Goal: Information Seeking & Learning: Learn about a topic

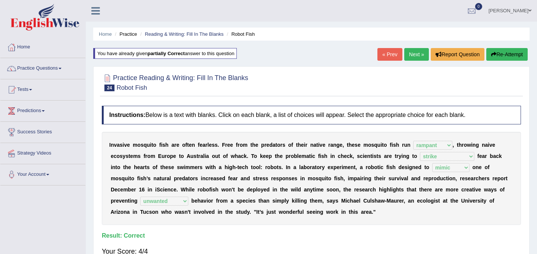
select select "rampant"
select select "strike"
select select "mimic"
select select "unwanted"
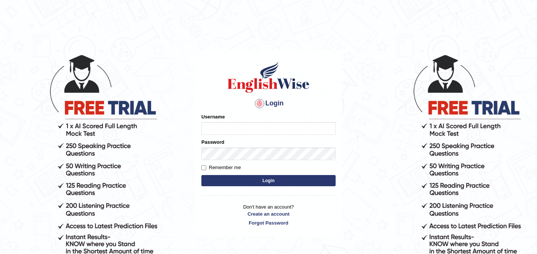
type input "JyotiJ"
click at [257, 179] on button "Login" at bounding box center [268, 180] width 134 height 11
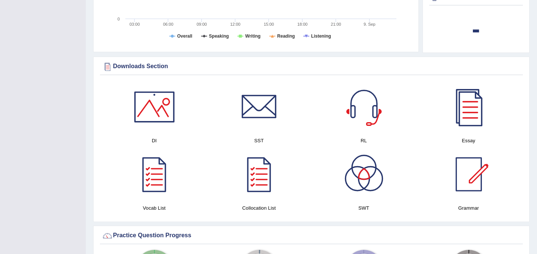
scroll to position [371, 0]
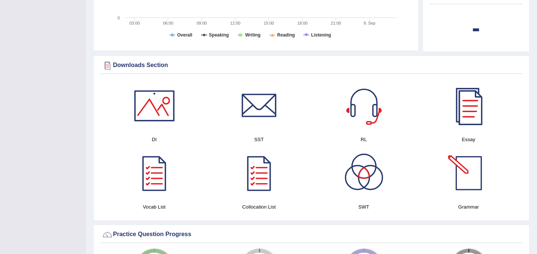
click at [469, 172] on div at bounding box center [469, 173] width 52 height 52
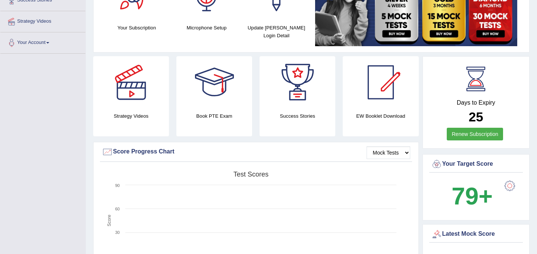
scroll to position [0, 0]
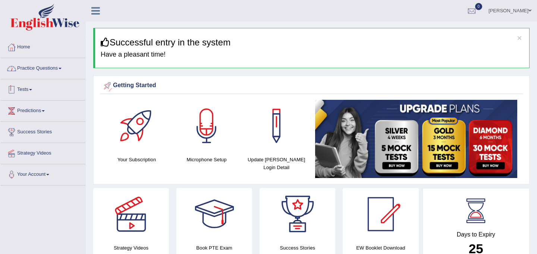
click at [63, 68] on link "Practice Questions" at bounding box center [42, 67] width 85 height 19
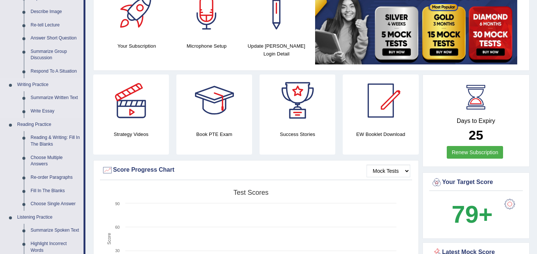
scroll to position [159, 0]
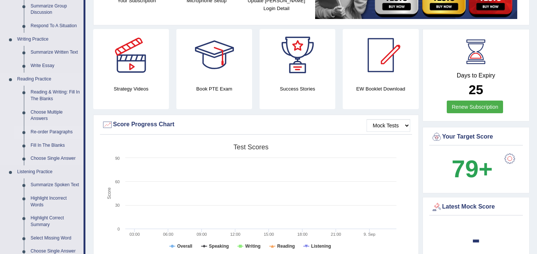
click at [58, 132] on link "Re-order Paragraphs" at bounding box center [55, 132] width 56 height 13
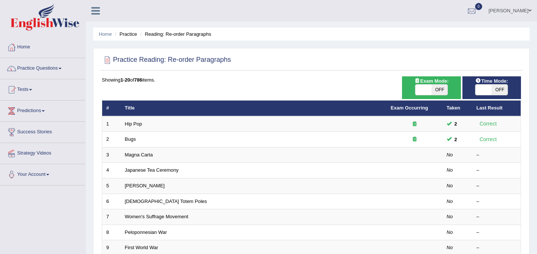
click at [493, 91] on span "OFF" at bounding box center [500, 90] width 16 height 10
checkbox input "true"
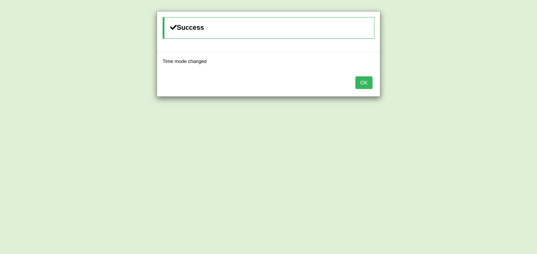
click at [366, 83] on button "OK" at bounding box center [363, 82] width 17 height 13
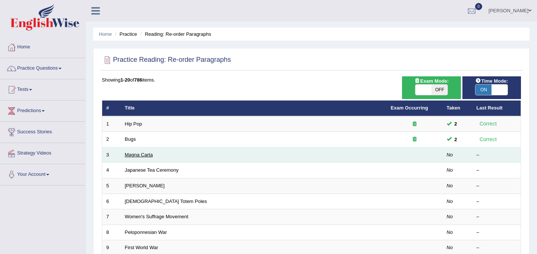
click at [151, 153] on link "Magna Carta" at bounding box center [139, 155] width 28 height 6
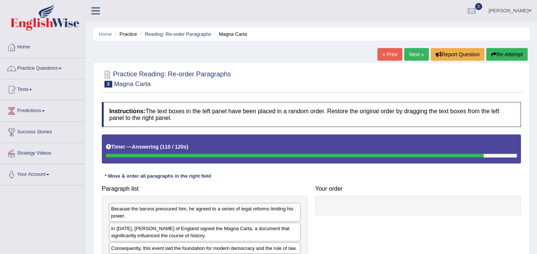
click at [510, 51] on button "Re-Attempt" at bounding box center [506, 54] width 41 height 13
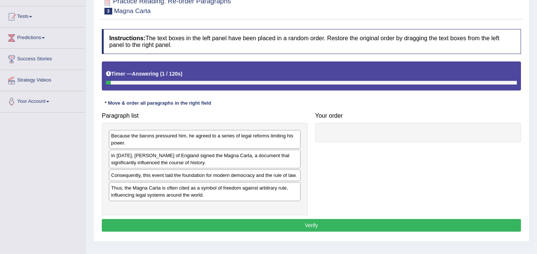
scroll to position [80, 0]
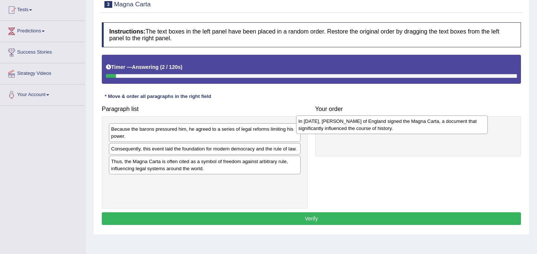
drag, startPoint x: 227, startPoint y: 151, endPoint x: 414, endPoint y: 123, distance: 189.3
click at [414, 123] on div "In [DATE], [PERSON_NAME] of England signed the Magna Carta, a document that sig…" at bounding box center [392, 125] width 192 height 19
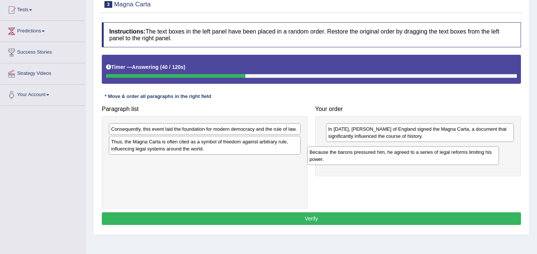
drag, startPoint x: 233, startPoint y: 134, endPoint x: 432, endPoint y: 157, distance: 200.1
click at [432, 157] on div "Because the barons pressured him, he agreed to a series of legal reforms limiti…" at bounding box center [403, 156] width 192 height 19
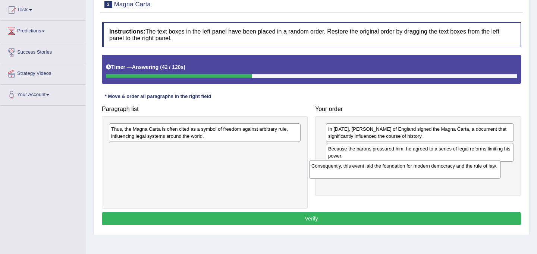
drag, startPoint x: 215, startPoint y: 131, endPoint x: 420, endPoint y: 167, distance: 208.0
click at [419, 167] on div "Consequently, this event laid the foundation for modern democracy and the rule …" at bounding box center [405, 169] width 192 height 19
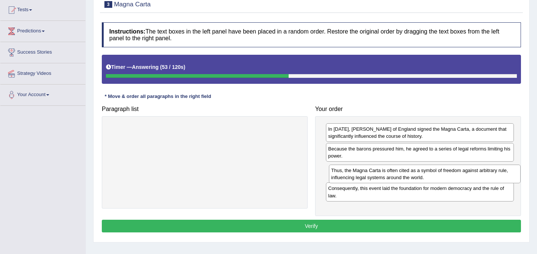
drag, startPoint x: 219, startPoint y: 132, endPoint x: 438, endPoint y: 173, distance: 222.4
click at [438, 173] on div "Thus, the Magna Carta is often cited as a symbol of freedom against arbitrary r…" at bounding box center [425, 174] width 192 height 19
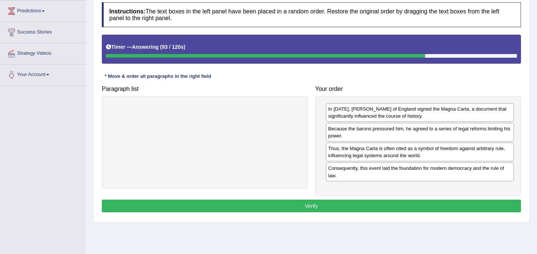
scroll to position [101, 0]
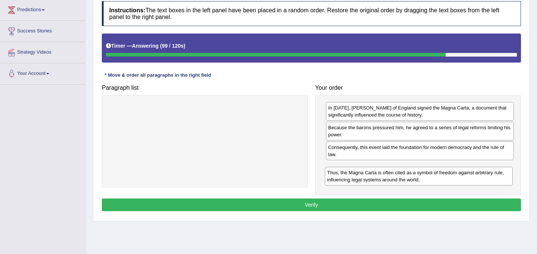
drag, startPoint x: 422, startPoint y: 150, endPoint x: 420, endPoint y: 176, distance: 25.4
click at [420, 176] on div "Thus, the Magna Carta is often cited as a symbol of freedom against arbitrary r…" at bounding box center [419, 176] width 188 height 19
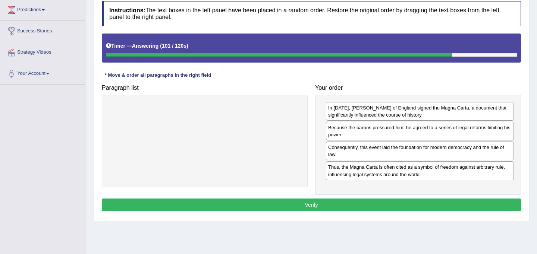
click at [357, 206] on button "Verify" at bounding box center [311, 205] width 419 height 13
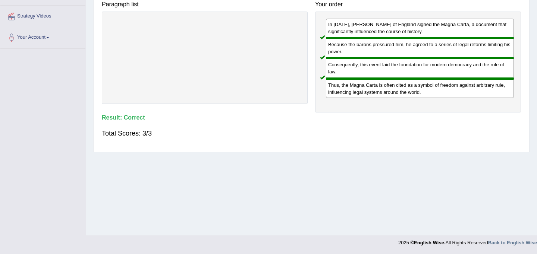
scroll to position [0, 0]
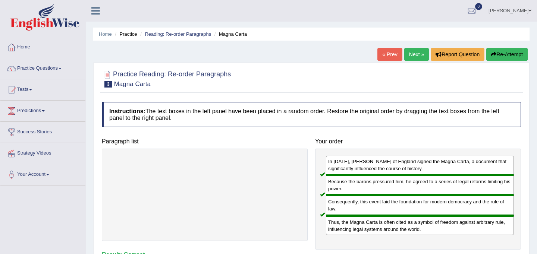
click at [411, 55] on link "Next »" at bounding box center [416, 54] width 25 height 13
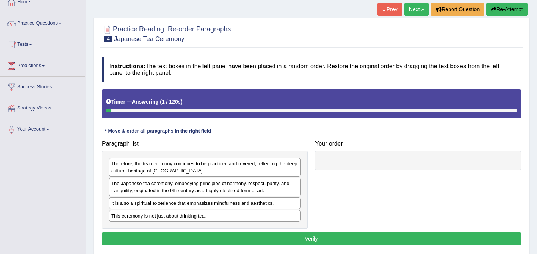
scroll to position [113, 0]
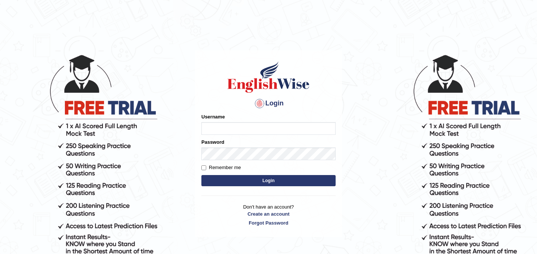
type input "JyotiJ"
click at [254, 181] on button "Login" at bounding box center [268, 180] width 134 height 11
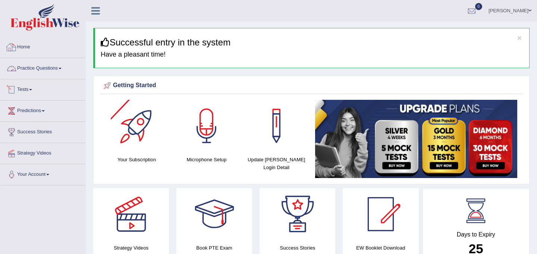
click at [47, 68] on link "Practice Questions" at bounding box center [42, 67] width 85 height 19
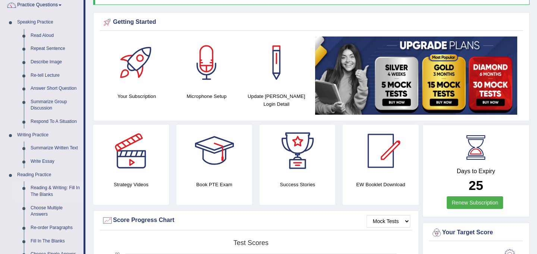
scroll to position [62, 0]
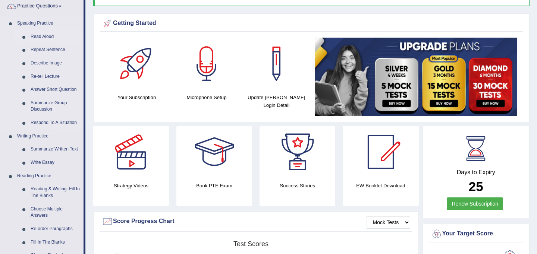
click at [47, 37] on link "Read Aloud" at bounding box center [55, 36] width 56 height 13
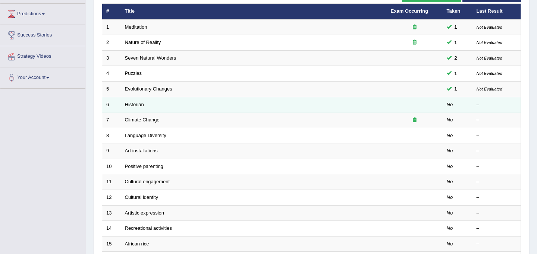
scroll to position [98, 0]
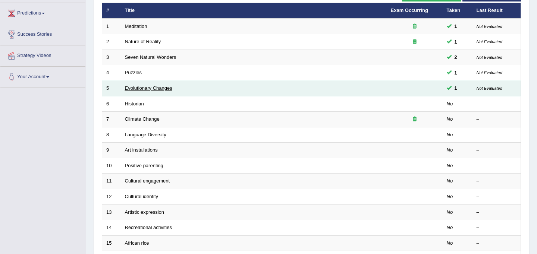
click at [158, 87] on link "Evolutionary Changes" at bounding box center [148, 88] width 47 height 6
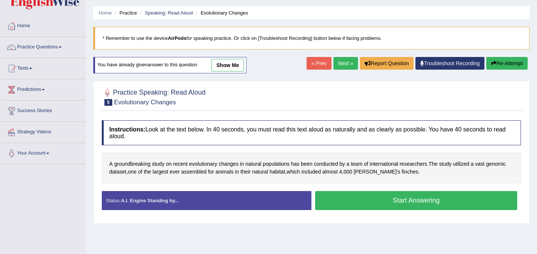
scroll to position [22, 0]
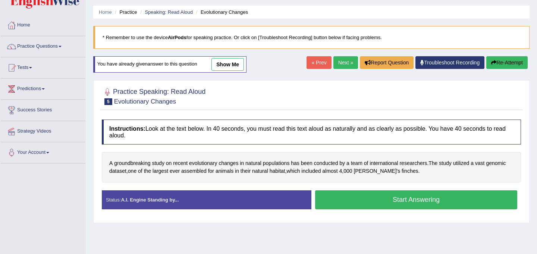
click at [232, 64] on link "show me" at bounding box center [227, 64] width 32 height 13
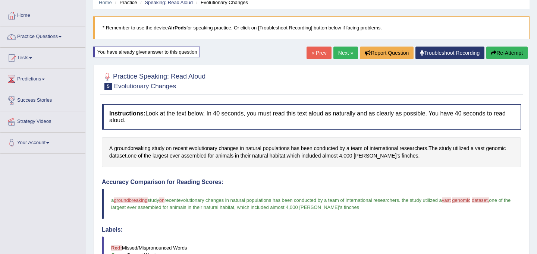
scroll to position [33, 0]
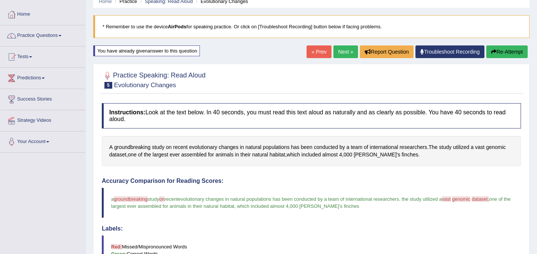
click at [62, 36] on span at bounding box center [60, 35] width 3 height 1
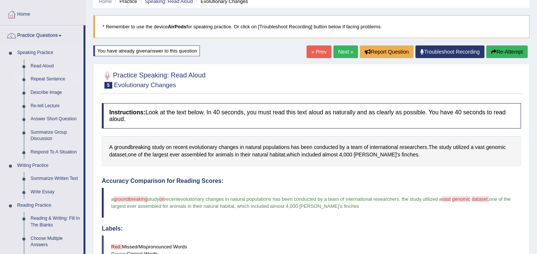
click at [55, 81] on link "Repeat Sentence" at bounding box center [55, 79] width 56 height 13
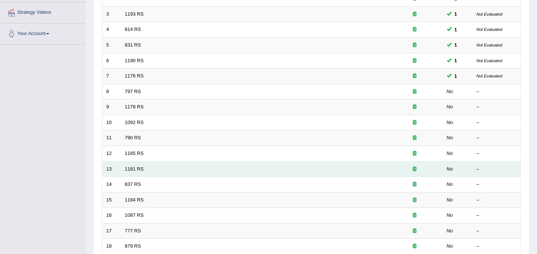
scroll to position [139, 0]
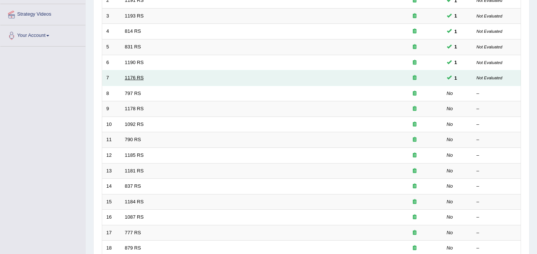
click at [142, 77] on link "1176 RS" at bounding box center [134, 78] width 19 height 6
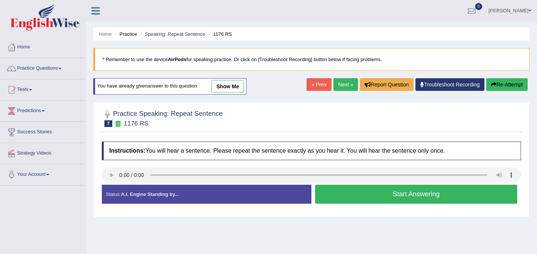
click at [230, 86] on link "show me" at bounding box center [227, 86] width 32 height 13
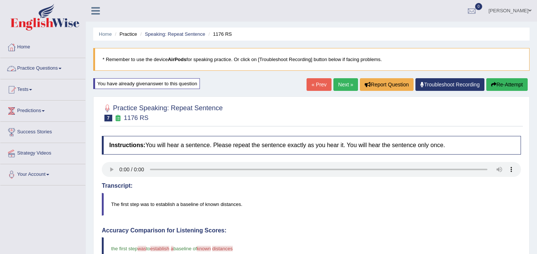
click at [42, 69] on link "Practice Questions" at bounding box center [42, 67] width 85 height 19
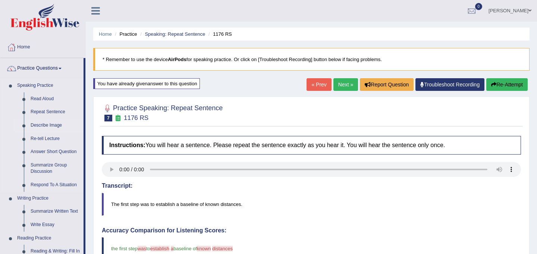
click at [49, 125] on link "Describe Image" at bounding box center [55, 125] width 56 height 13
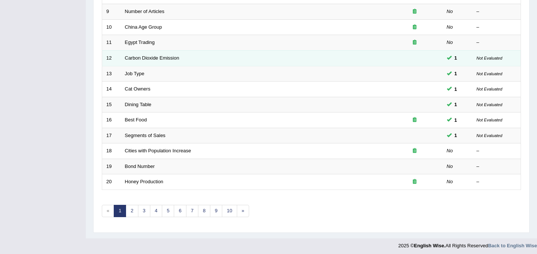
scroll to position [239, 0]
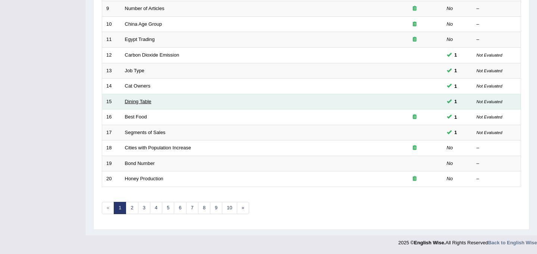
click at [140, 100] on link "Dining Table" at bounding box center [138, 102] width 26 height 6
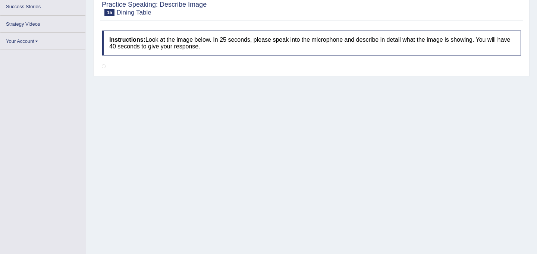
scroll to position [87, 0]
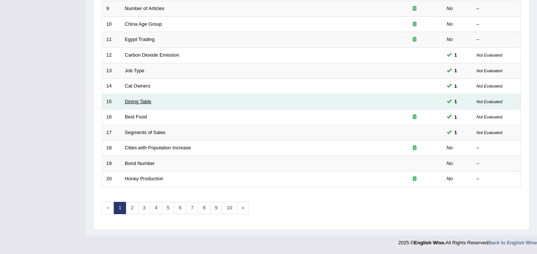
click at [140, 101] on link "Dining Table" at bounding box center [138, 102] width 26 height 6
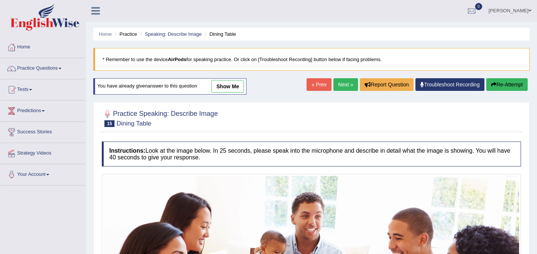
click at [238, 85] on link "show me" at bounding box center [227, 86] width 32 height 13
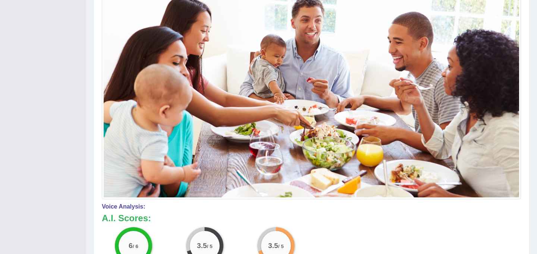
scroll to position [191, 0]
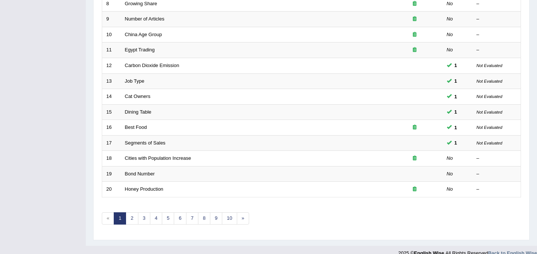
scroll to position [225, 0]
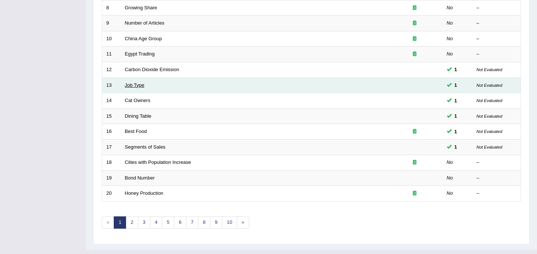
click at [136, 84] on link "Job Type" at bounding box center [135, 85] width 20 height 6
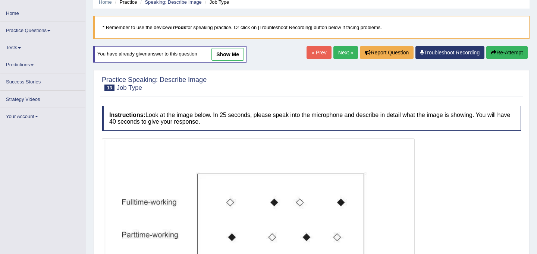
scroll to position [26, 0]
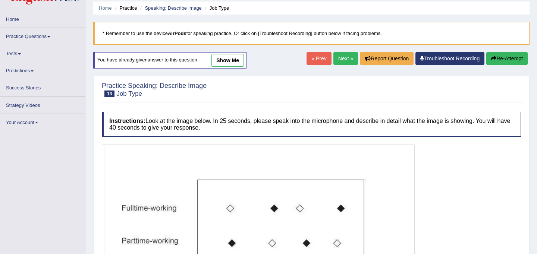
click at [228, 56] on link "show me" at bounding box center [227, 60] width 32 height 13
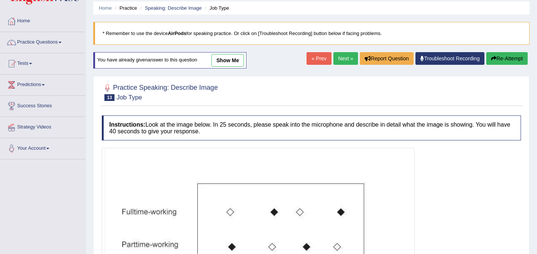
click at [229, 61] on link "show me" at bounding box center [227, 60] width 32 height 13
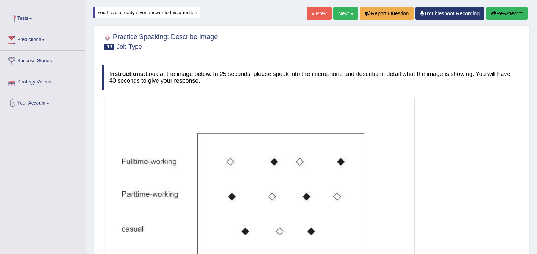
scroll to position [0, 0]
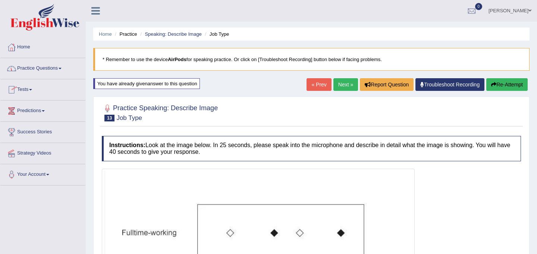
click at [342, 85] on link "Next »" at bounding box center [345, 84] width 25 height 13
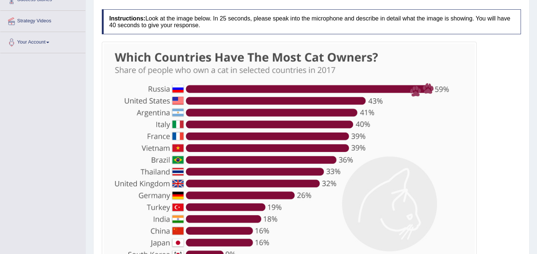
scroll to position [35, 0]
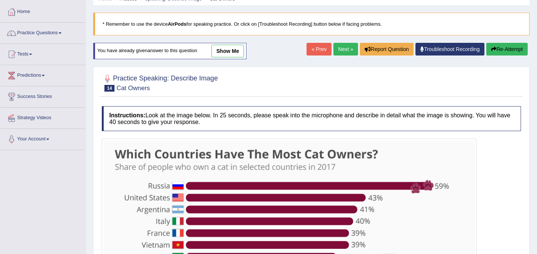
click at [235, 50] on link "show me" at bounding box center [227, 51] width 32 height 13
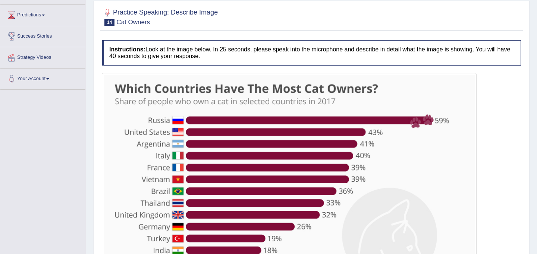
scroll to position [0, 0]
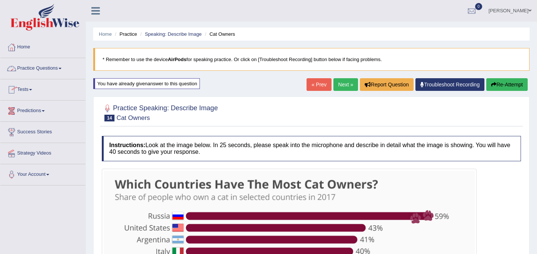
click at [60, 67] on link "Practice Questions" at bounding box center [42, 67] width 85 height 19
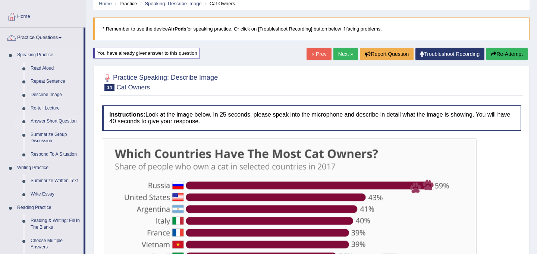
scroll to position [32, 0]
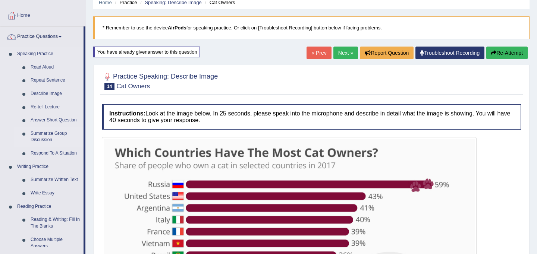
click at [44, 139] on link "Summarize Group Discussion" at bounding box center [55, 137] width 56 height 20
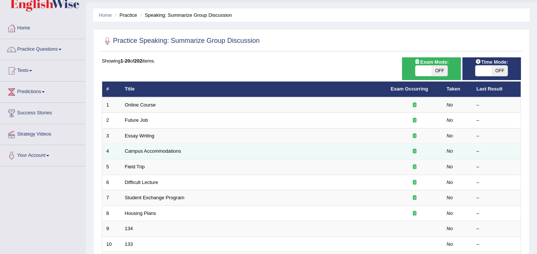
scroll to position [19, 0]
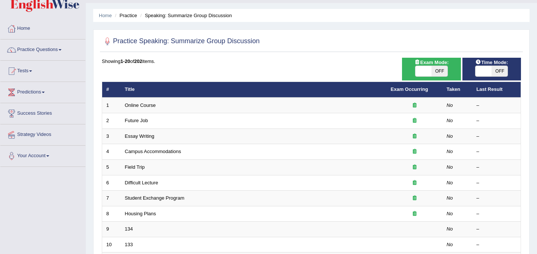
click at [65, 48] on link "Practice Questions" at bounding box center [42, 49] width 85 height 19
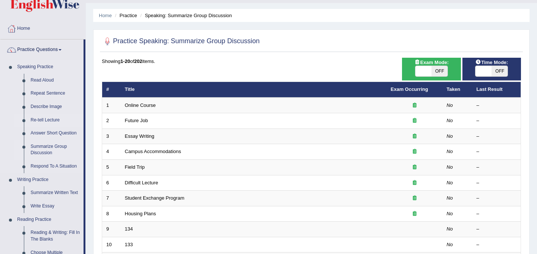
click at [60, 119] on link "Re-tell Lecture" at bounding box center [55, 120] width 56 height 13
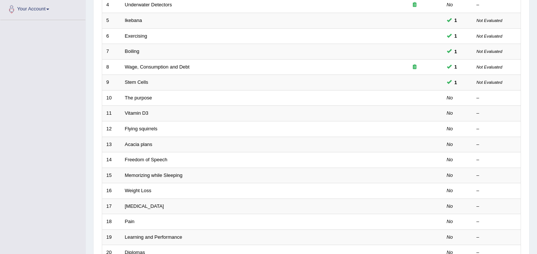
scroll to position [167, 0]
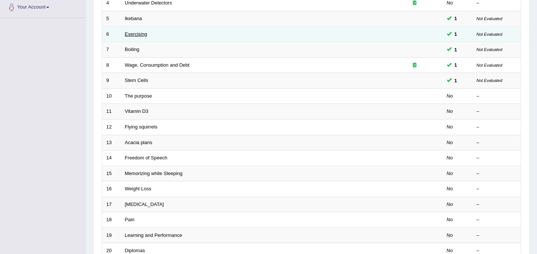
click at [135, 32] on link "Exercising" at bounding box center [136, 34] width 22 height 6
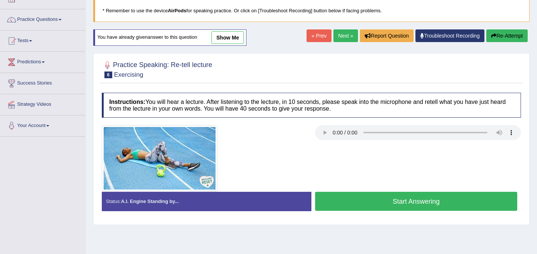
scroll to position [48, 0]
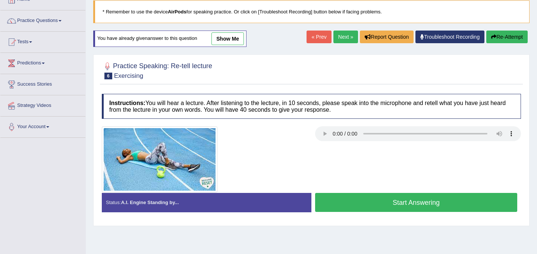
click at [235, 40] on link "show me" at bounding box center [227, 38] width 32 height 13
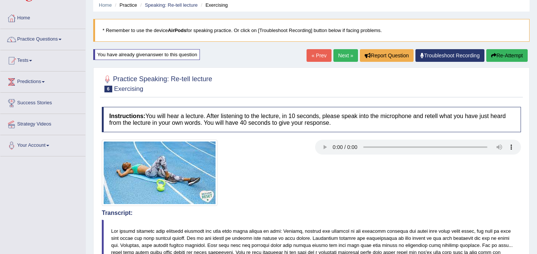
scroll to position [25, 0]
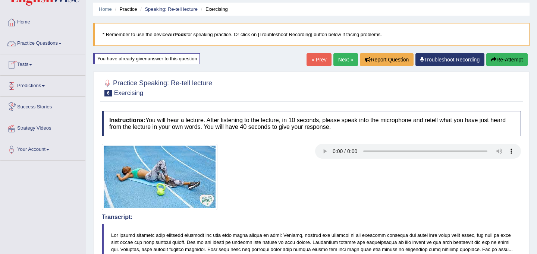
click at [45, 42] on link "Practice Questions" at bounding box center [42, 42] width 85 height 19
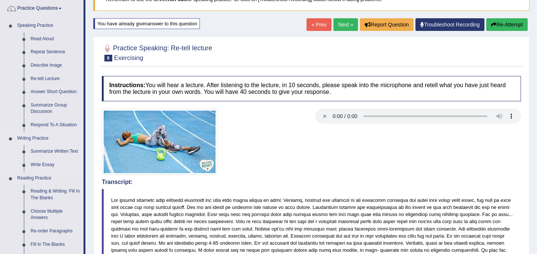
scroll to position [66, 0]
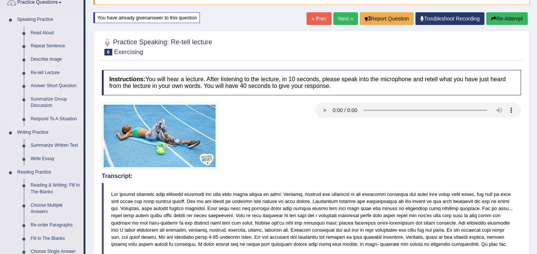
click at [50, 118] on link "Respond To A Situation" at bounding box center [55, 119] width 56 height 13
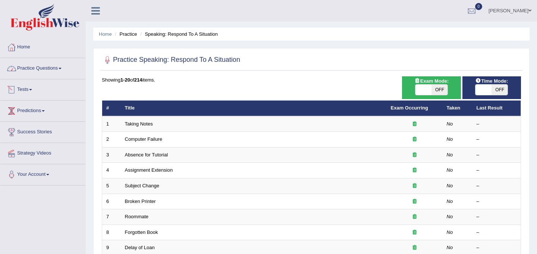
click at [54, 68] on link "Practice Questions" at bounding box center [42, 67] width 85 height 19
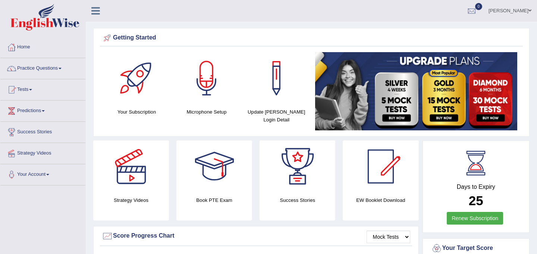
click at [38, 88] on link "Tests" at bounding box center [42, 88] width 85 height 19
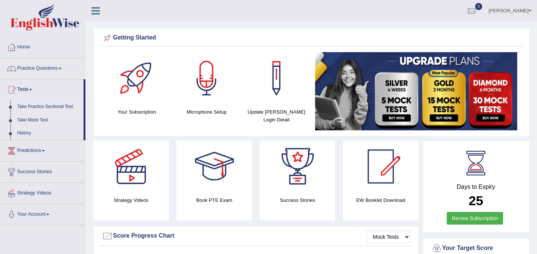
click at [49, 108] on link "Take Practice Sectional Test" at bounding box center [49, 106] width 70 height 13
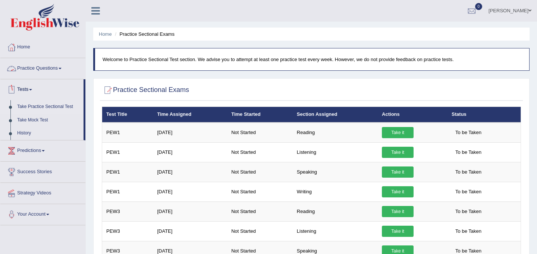
click at [48, 71] on link "Practice Questions" at bounding box center [42, 67] width 85 height 19
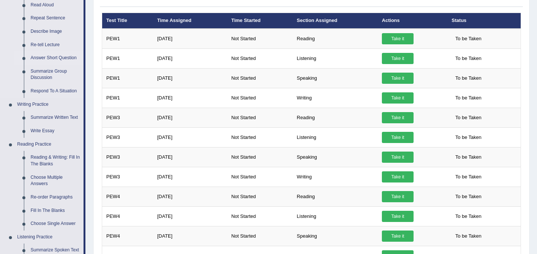
scroll to position [94, 0]
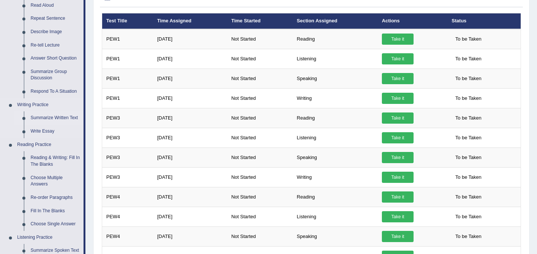
click at [38, 117] on link "Summarize Written Text" at bounding box center [55, 118] width 56 height 13
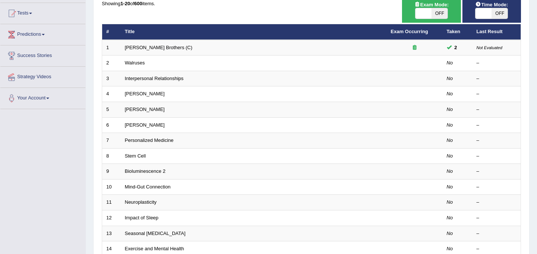
scroll to position [76, 0]
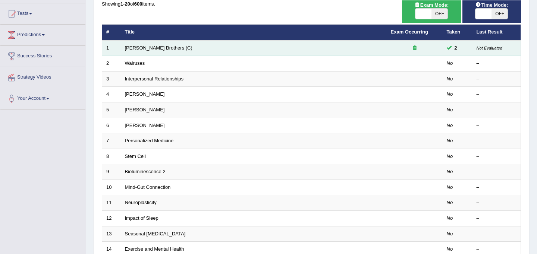
click at [148, 44] on td "Wright Brothers (C)" at bounding box center [254, 48] width 266 height 16
click at [147, 50] on link "Wright Brothers (C)" at bounding box center [159, 48] width 68 height 6
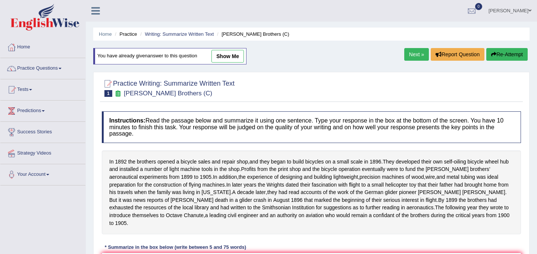
click at [236, 59] on link "show me" at bounding box center [227, 56] width 32 height 13
type textarea "In 1892 the Wright brother's opened a bicycle sales shop, and they developed th…"
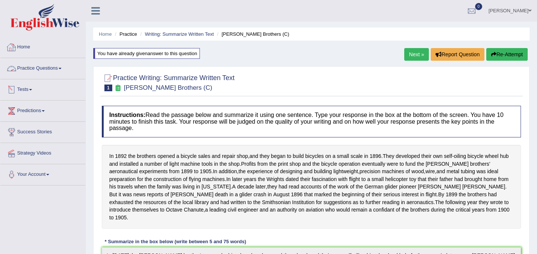
click at [59, 71] on link "Practice Questions" at bounding box center [42, 67] width 85 height 19
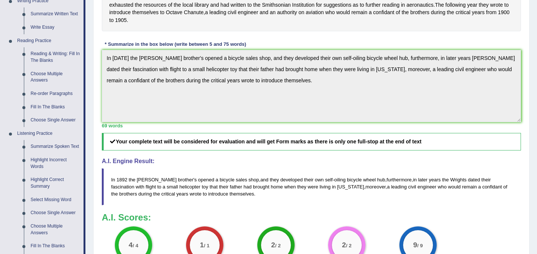
scroll to position [263, 0]
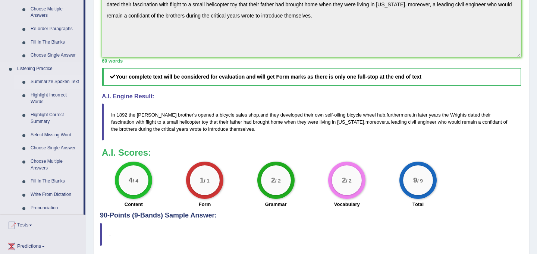
click at [55, 78] on link "Summarize Spoken Text" at bounding box center [55, 81] width 56 height 13
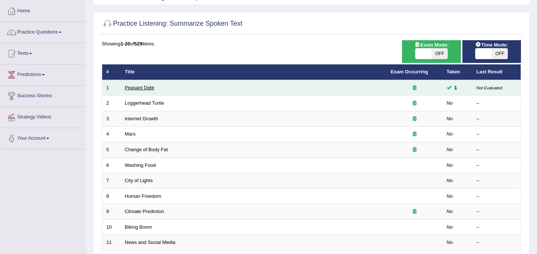
scroll to position [37, 0]
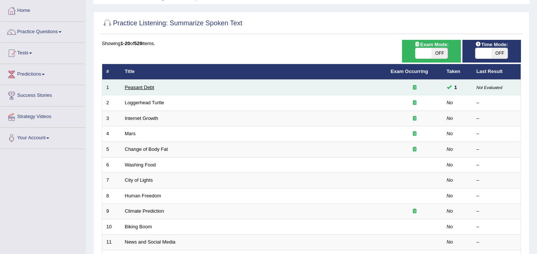
click at [143, 86] on link "Peasant Debt" at bounding box center [139, 88] width 29 height 6
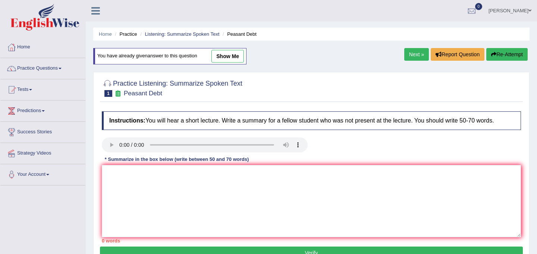
click at [232, 57] on link "show me" at bounding box center [227, 56] width 32 height 13
type textarea ""Debt" was the main topic of the lecture. The speaker provides information abou…"
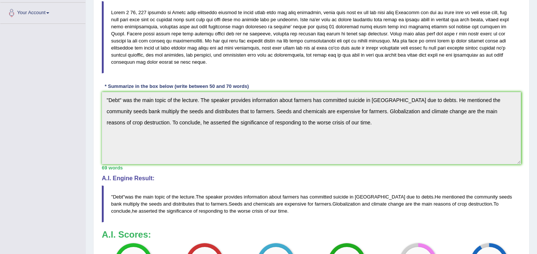
scroll to position [163, 0]
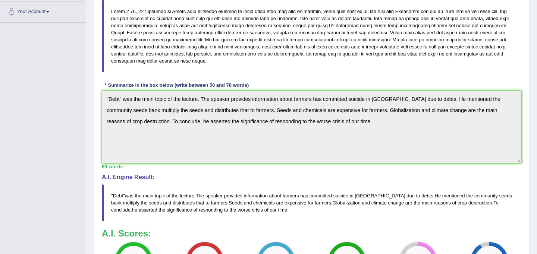
drag, startPoint x: 206, startPoint y: 28, endPoint x: 268, endPoint y: 49, distance: 65.8
click at [277, 31] on blockquote at bounding box center [311, 36] width 419 height 73
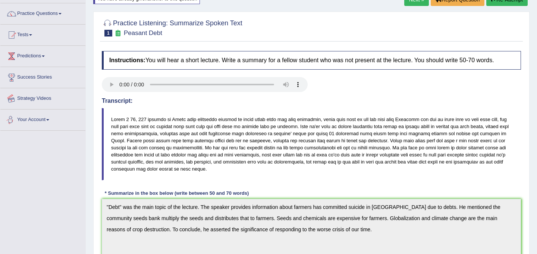
scroll to position [16, 0]
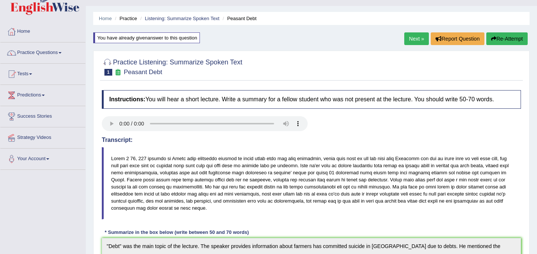
click at [41, 72] on link "Tests" at bounding box center [42, 73] width 85 height 19
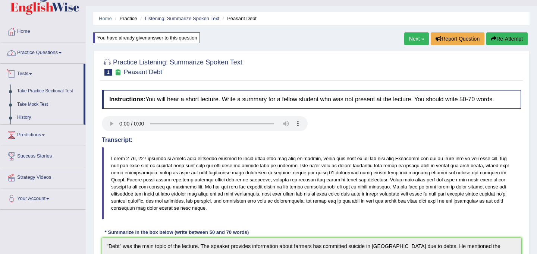
click at [63, 50] on link "Practice Questions" at bounding box center [42, 52] width 85 height 19
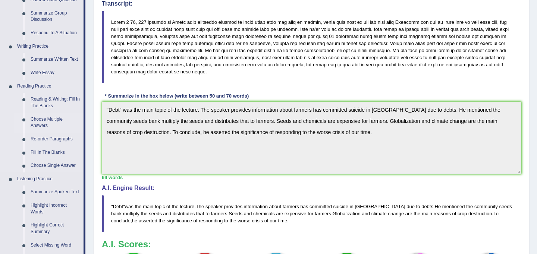
scroll to position [154, 0]
